Goal: Information Seeking & Learning: Check status

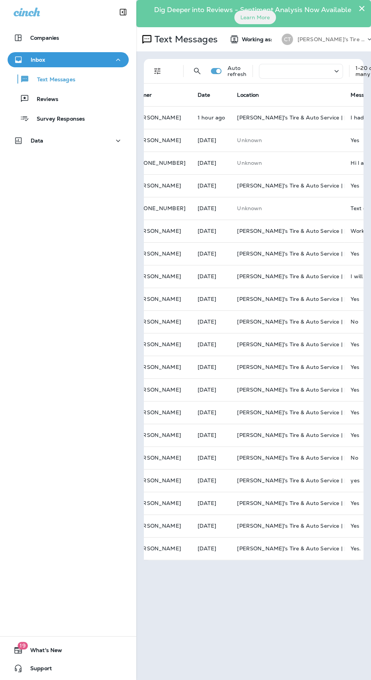
scroll to position [0, 149]
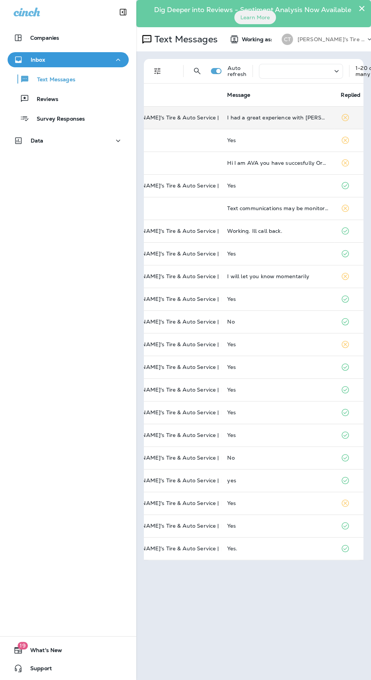
click at [230, 116] on div "I had a great experience with [PERSON_NAME]" at bounding box center [277, 118] width 101 height 6
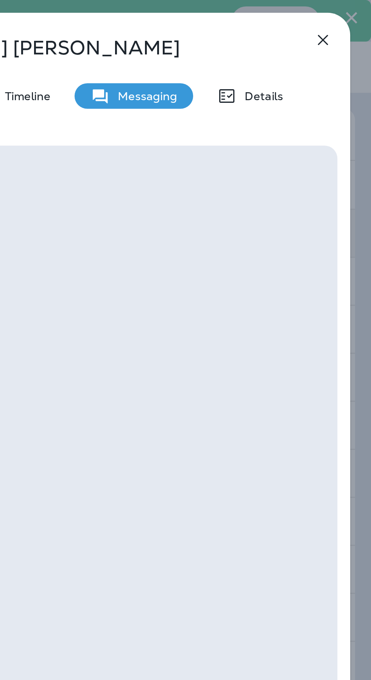
click at [350, 19] on icon "button" at bounding box center [347, 18] width 9 height 9
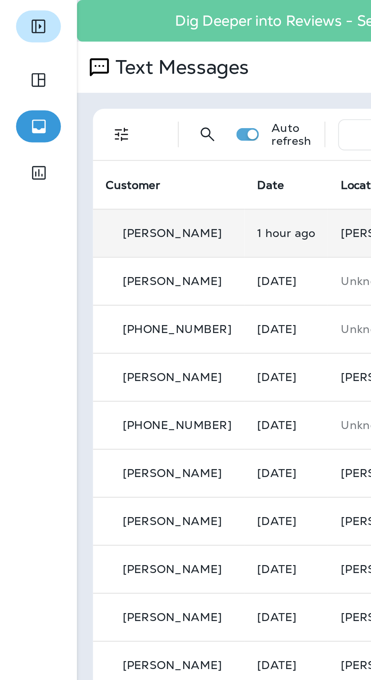
click at [16, 14] on icon "Expand Sidebar" at bounding box center [18, 12] width 9 height 9
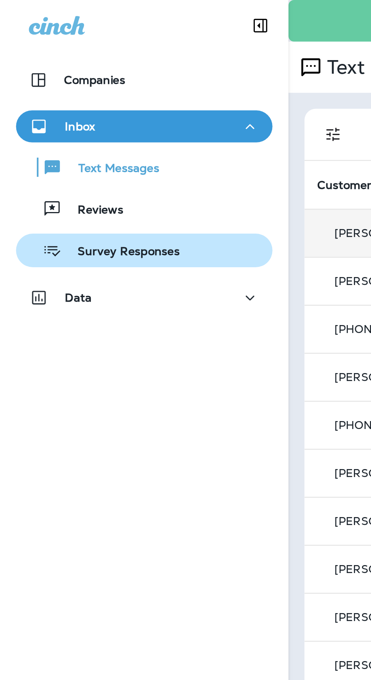
click at [41, 121] on p "Survey Responses" at bounding box center [57, 119] width 56 height 7
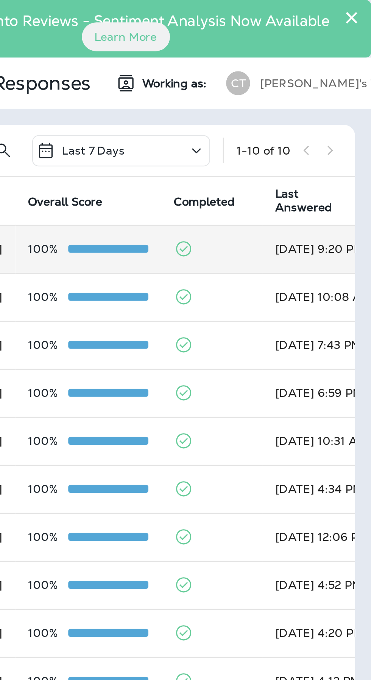
click at [226, 118] on p "100%" at bounding box center [218, 118] width 19 height 6
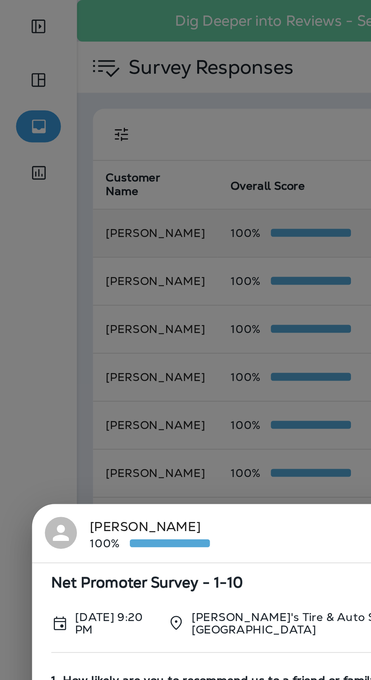
click at [57, 140] on div "[PERSON_NAME] 100% Net Promoter Survey - [DATE]-10 [DATE] 9:20 PM [PERSON_NAME]…" at bounding box center [185, 340] width 371 height 680
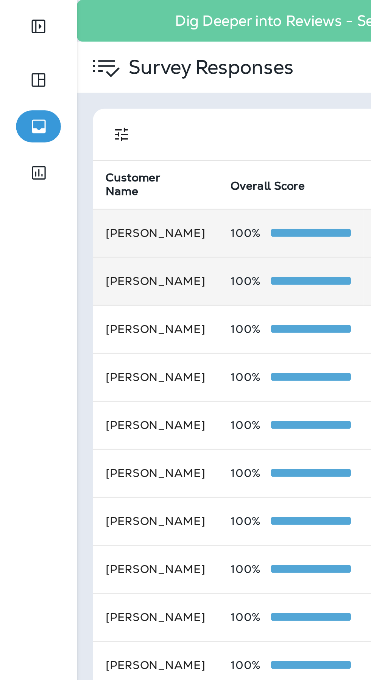
click at [62, 134] on td "[PERSON_NAME]" at bounding box center [73, 132] width 59 height 23
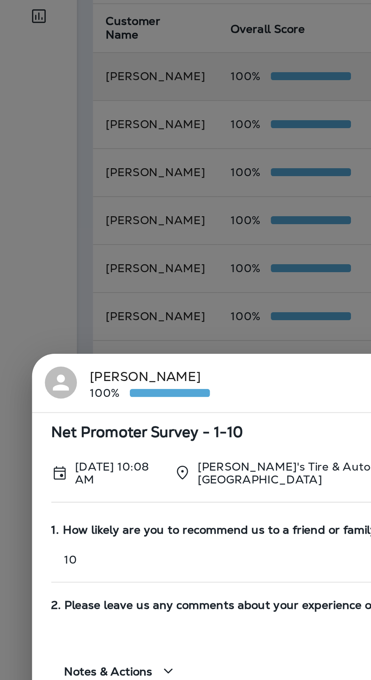
click at [54, 212] on div "[PERSON_NAME] 100% Net Promoter Survey - [DATE]-10 [DATE] 10:08 AM [PERSON_NAME…" at bounding box center [185, 340] width 371 height 680
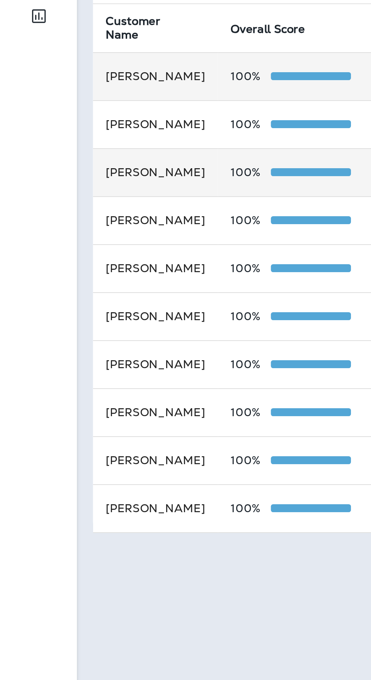
click at [58, 153] on td "[PERSON_NAME]" at bounding box center [73, 155] width 59 height 23
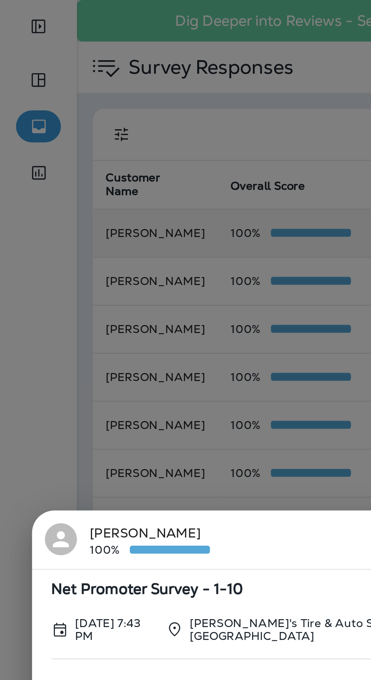
click at [59, 128] on div "[PERSON_NAME] 100% Net Promoter Survey - [DATE]-10 [DATE] 7:43 PM [PERSON_NAME]…" at bounding box center [185, 340] width 371 height 680
